Goal: Find specific page/section: Find specific page/section

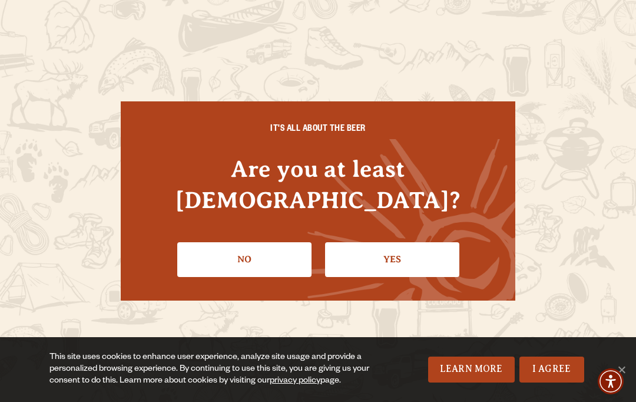
click at [392, 243] on link "Yes" at bounding box center [392, 259] width 134 height 34
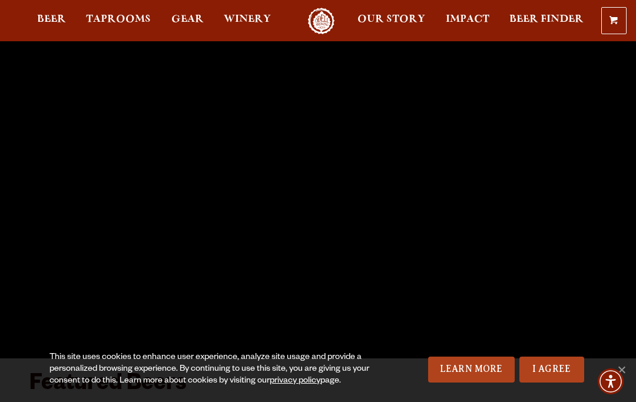
click at [550, 366] on link "I Agree" at bounding box center [552, 369] width 65 height 26
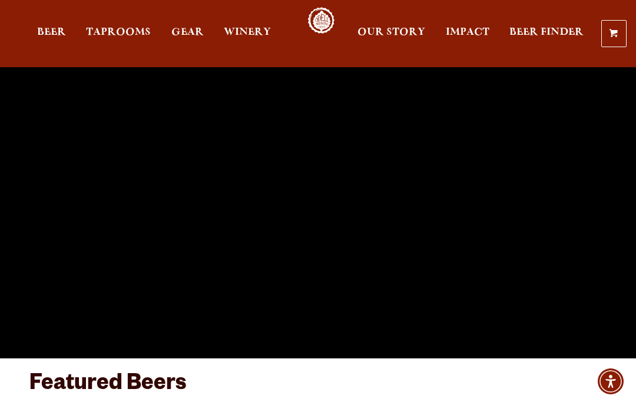
click at [127, 37] on span "Taprooms" at bounding box center [118, 32] width 65 height 9
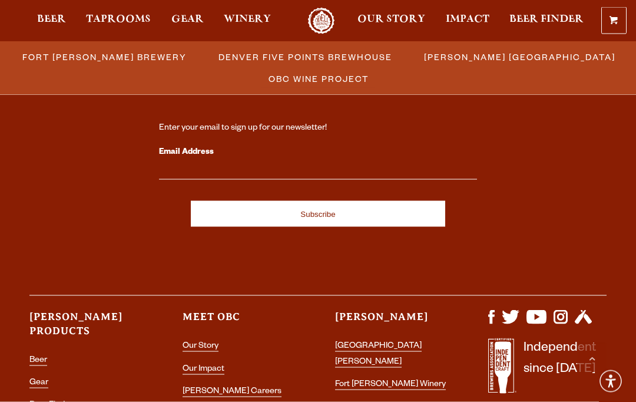
scroll to position [1263, 0]
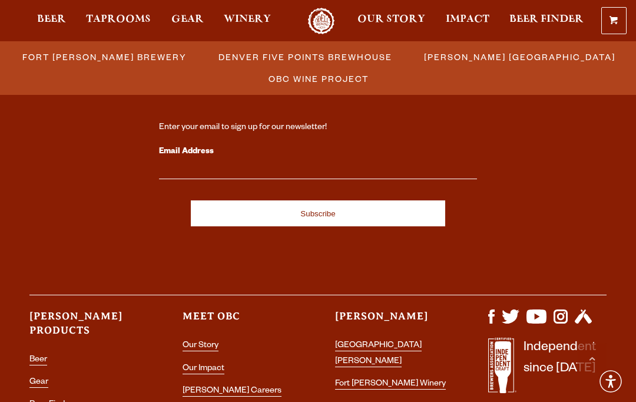
click at [413, 341] on link "[GEOGRAPHIC_DATA][PERSON_NAME]" at bounding box center [378, 353] width 87 height 25
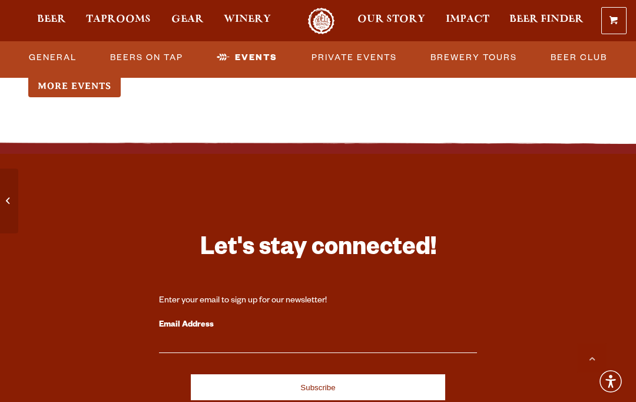
scroll to position [3369, 0]
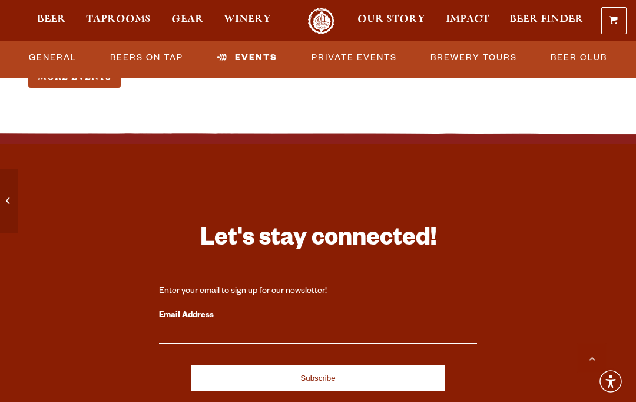
click at [491, 51] on link "Brewery Tours" at bounding box center [474, 57] width 96 height 27
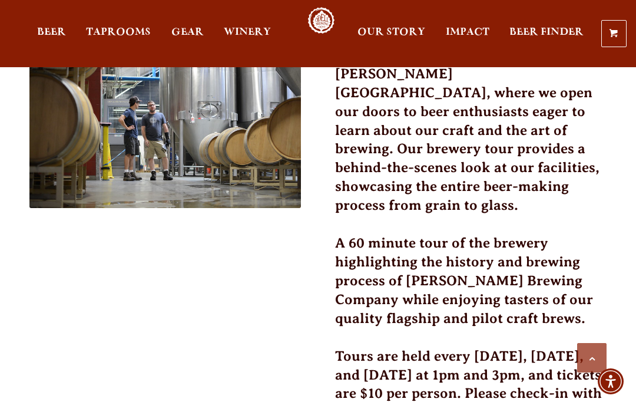
scroll to position [385, 0]
